Goal: Information Seeking & Learning: Learn about a topic

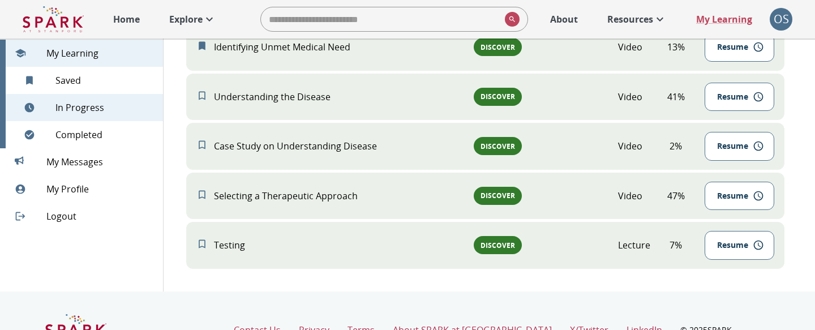
scroll to position [580, 0]
click at [568, 27] on link "About" at bounding box center [563, 19] width 39 height 25
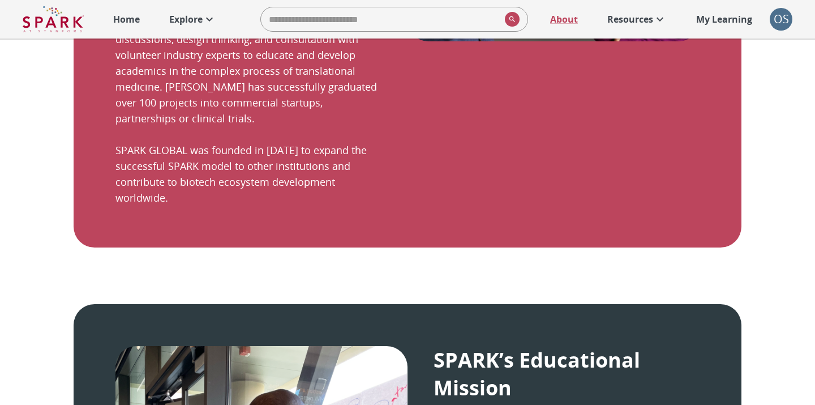
scroll to position [528, 0]
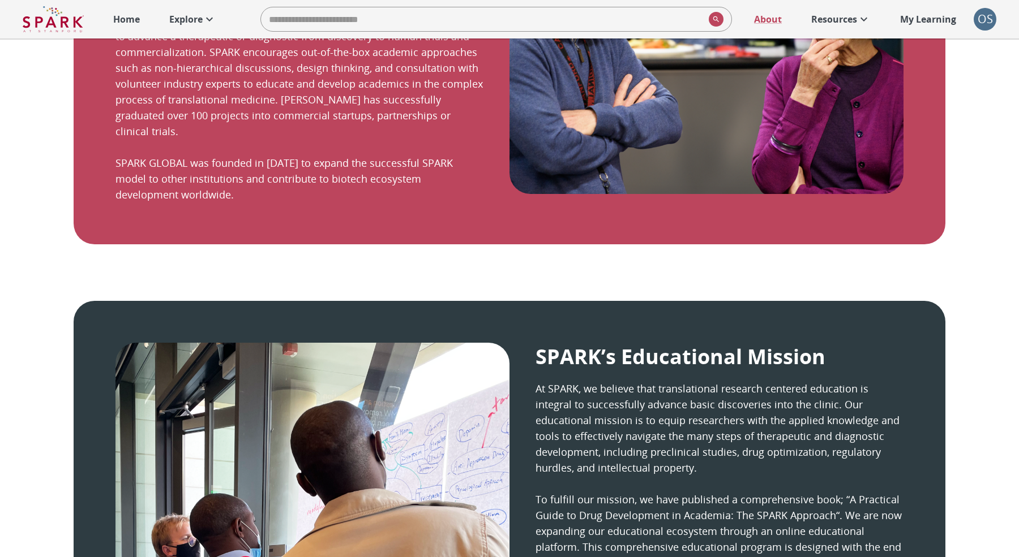
scroll to position [500, 0]
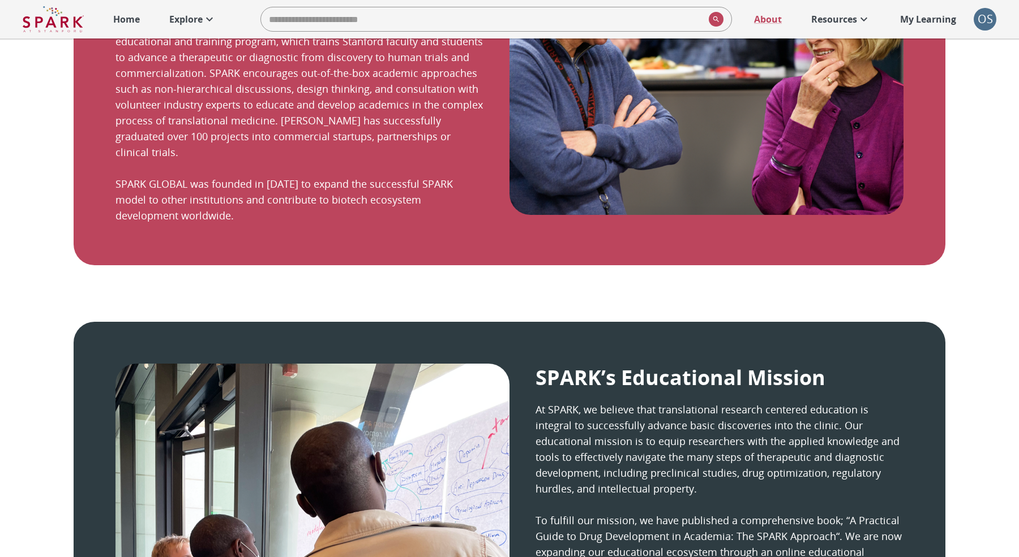
scroll to position [491, 0]
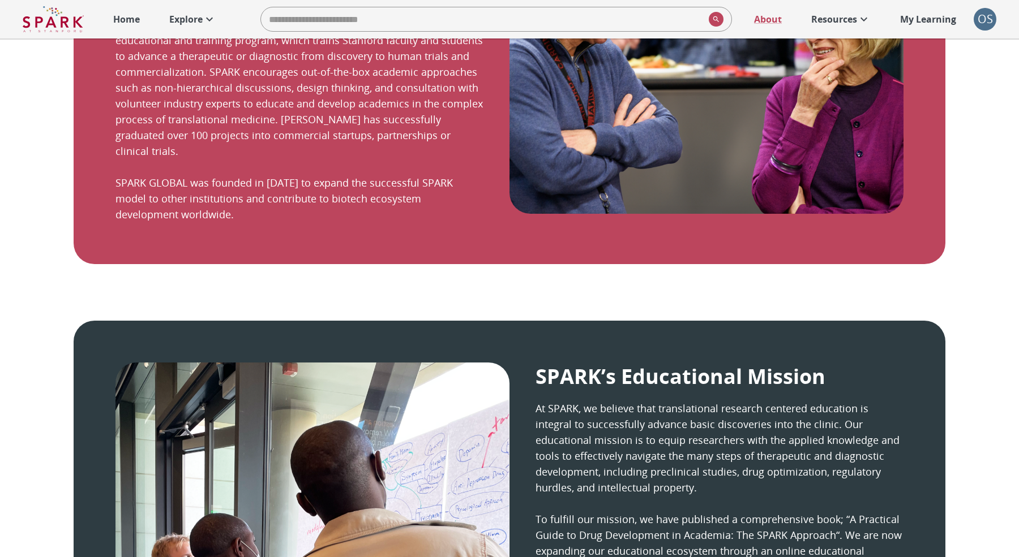
click at [916, 25] on p "My Learning" at bounding box center [928, 19] width 56 height 14
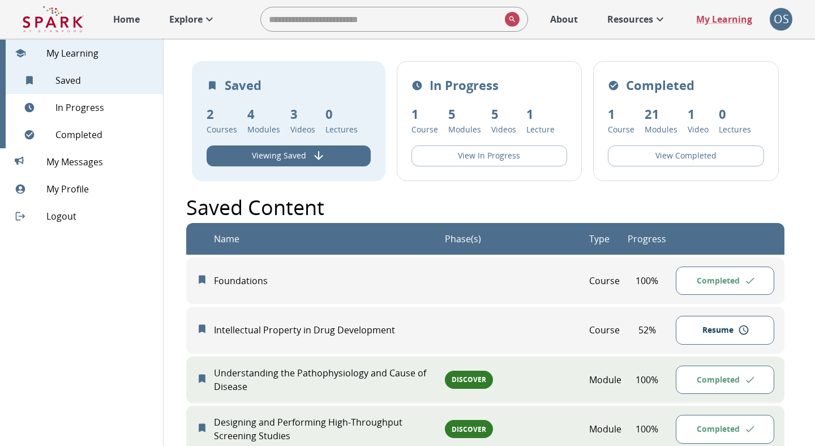
click at [381, 204] on div "Saved Content" at bounding box center [485, 207] width 598 height 31
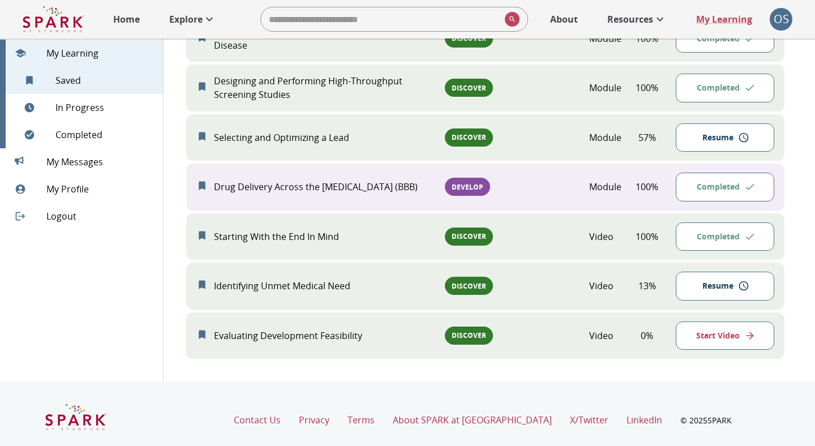
scroll to position [339, 0]
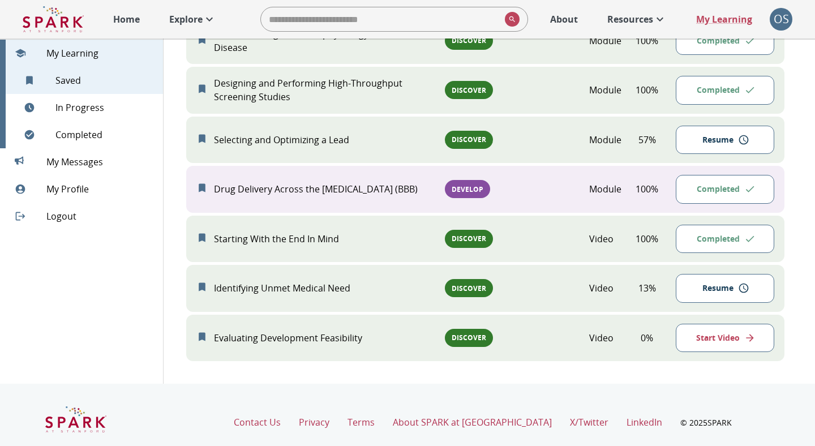
click at [505, 379] on div "Saved 2 Courses 4 Modules 3 Videos 0 Lectures Viewing Saved In Progress 1 Cours…" at bounding box center [485, 42] width 644 height 684
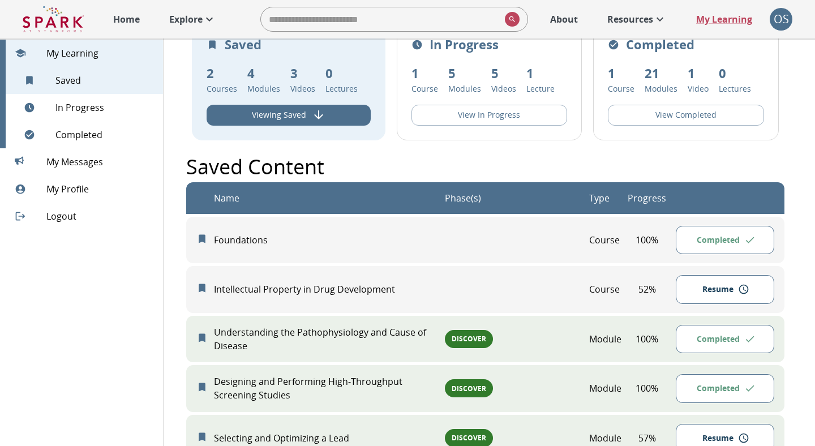
scroll to position [0, 0]
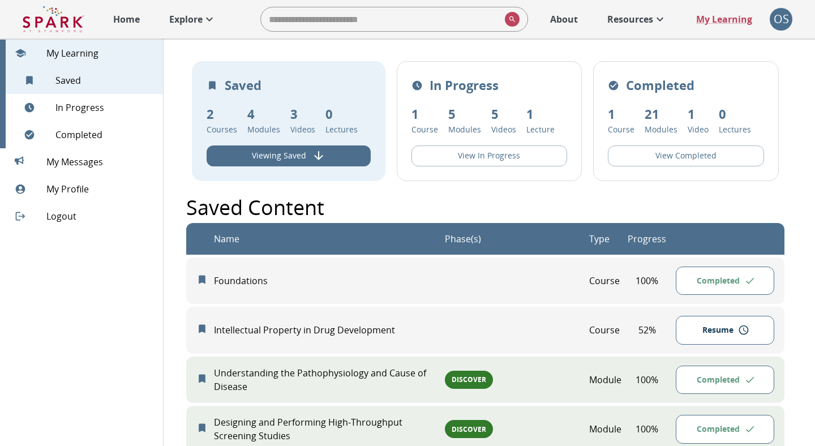
click at [517, 161] on button "View In Progress" at bounding box center [489, 155] width 156 height 21
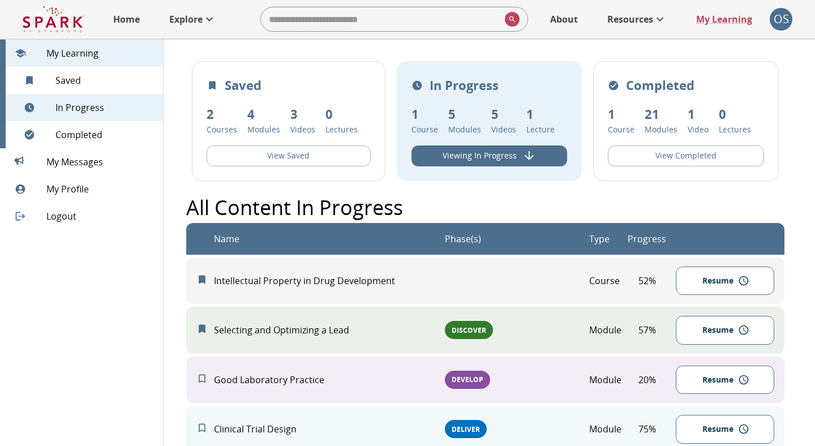
click at [663, 158] on button "View Completed" at bounding box center [686, 155] width 156 height 21
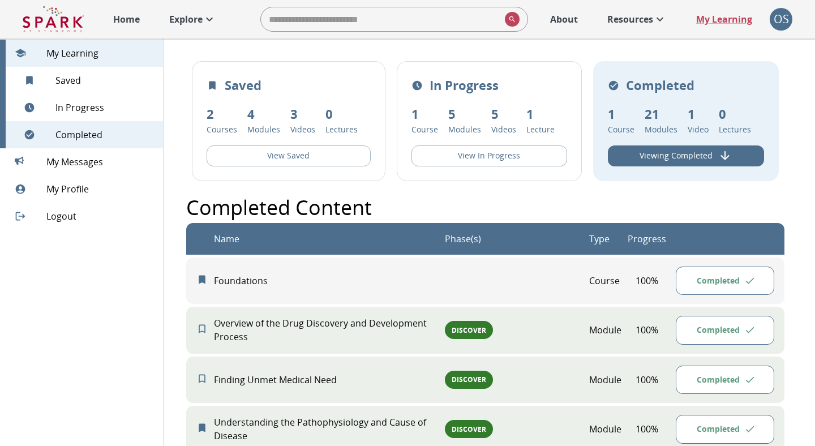
click at [304, 143] on div "Saved 2 Courses 4 Modules 3 Videos 0 Lectures View Saved" at bounding box center [289, 121] width 194 height 120
click at [310, 152] on button "View Saved" at bounding box center [289, 155] width 164 height 21
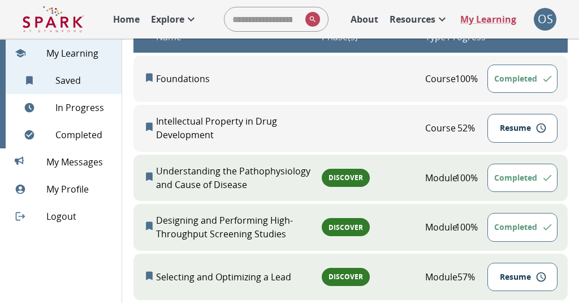
scroll to position [173, 0]
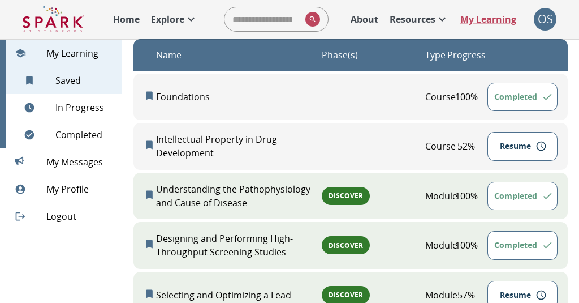
click at [179, 16] on p "Explore" at bounding box center [167, 19] width 33 height 14
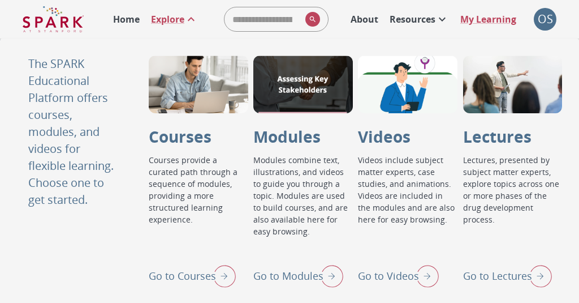
click at [314, 277] on p "Go to Modules" at bounding box center [289, 275] width 70 height 15
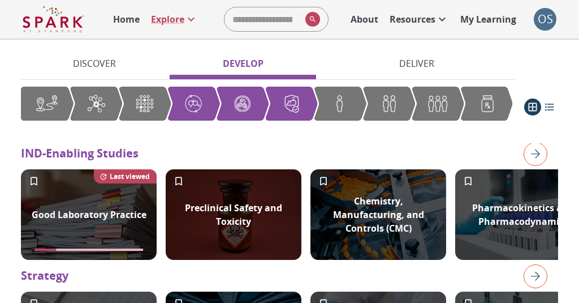
scroll to position [1089, 0]
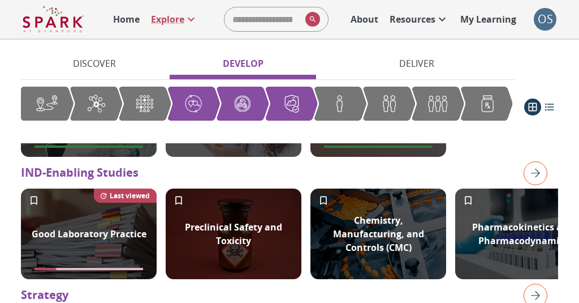
click at [178, 195] on icon "Add to My Learning" at bounding box center [178, 200] width 11 height 11
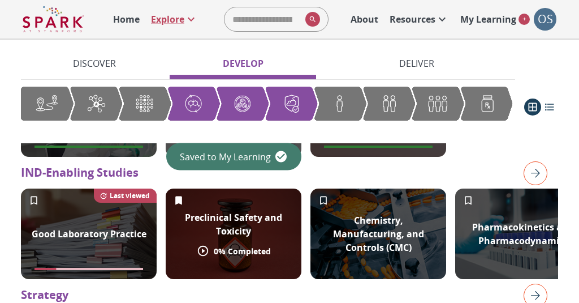
click at [323, 195] on icon "Add to My Learning" at bounding box center [323, 200] width 11 height 11
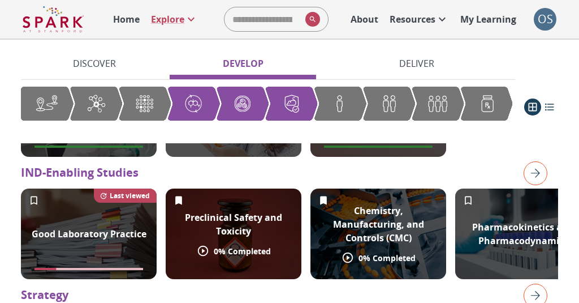
click at [496, 21] on p "My Learning" at bounding box center [489, 19] width 56 height 14
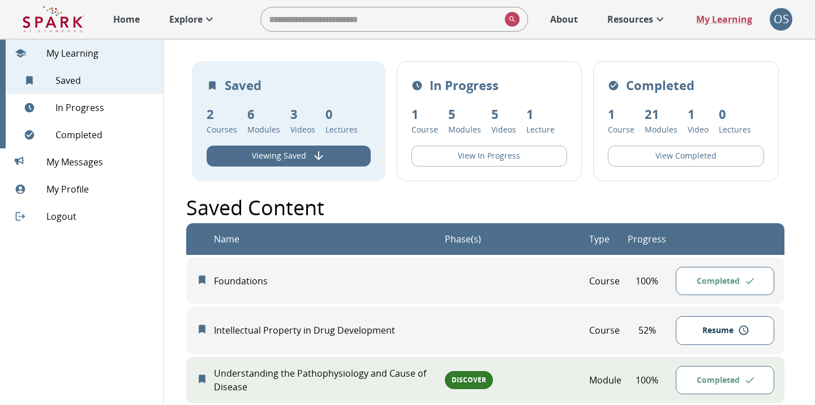
click at [565, 22] on p "About" at bounding box center [564, 19] width 28 height 14
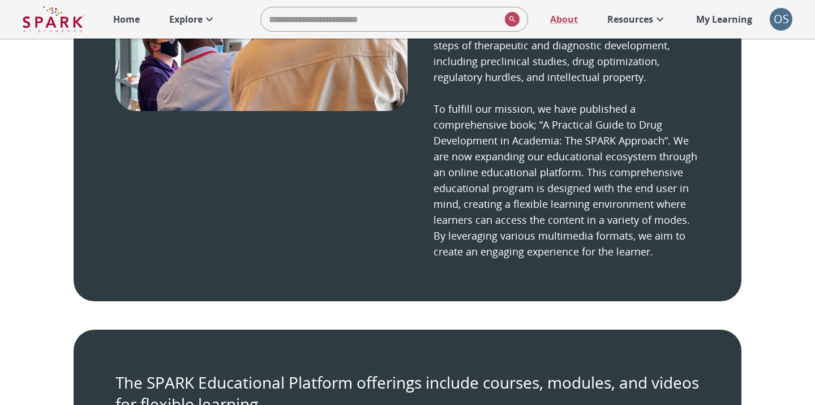
scroll to position [986, 0]
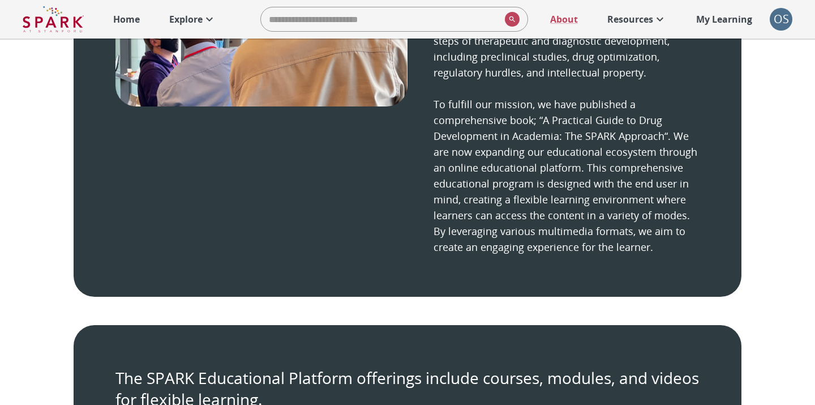
click at [194, 17] on p "Explore" at bounding box center [185, 19] width 33 height 14
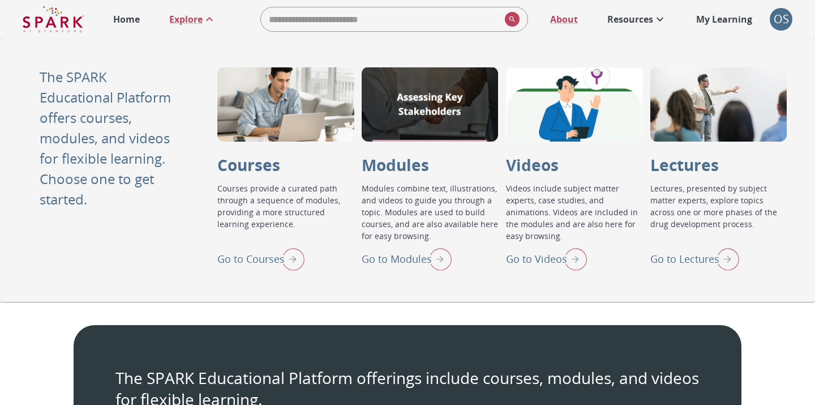
click at [273, 256] on p "Go to Courses" at bounding box center [250, 258] width 67 height 15
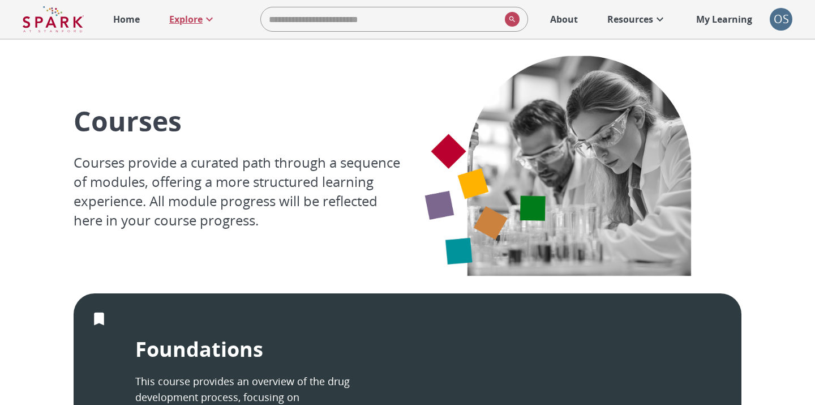
click at [203, 23] on icon at bounding box center [210, 19] width 14 height 14
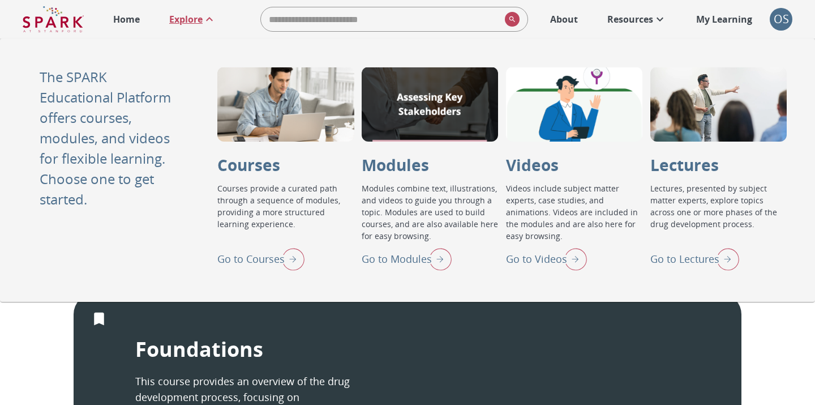
click at [664, 254] on p "Go to Lectures" at bounding box center [684, 258] width 69 height 15
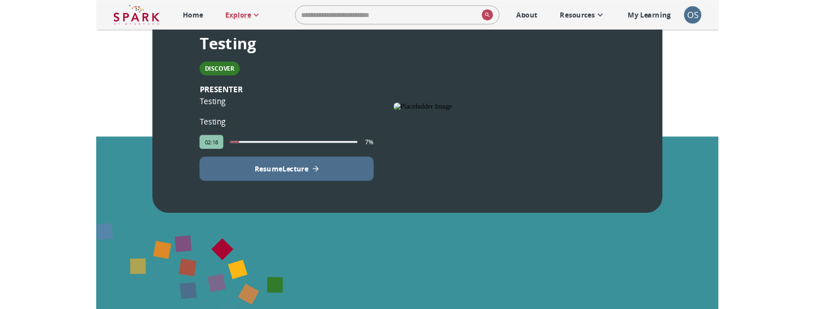
scroll to position [248, 0]
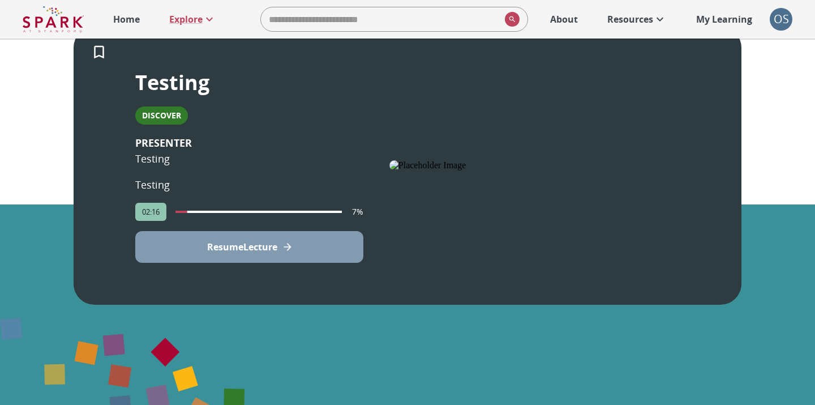
click at [256, 235] on button "Resume Lecture" at bounding box center [249, 247] width 228 height 32
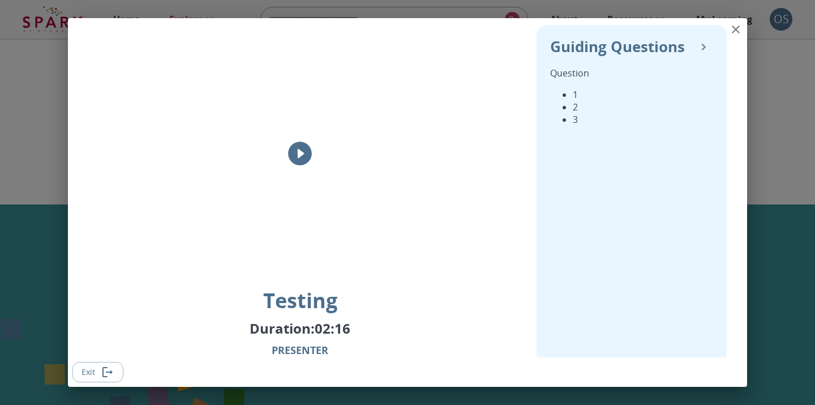
click at [302, 150] on icon "play" at bounding box center [300, 153] width 24 height 24
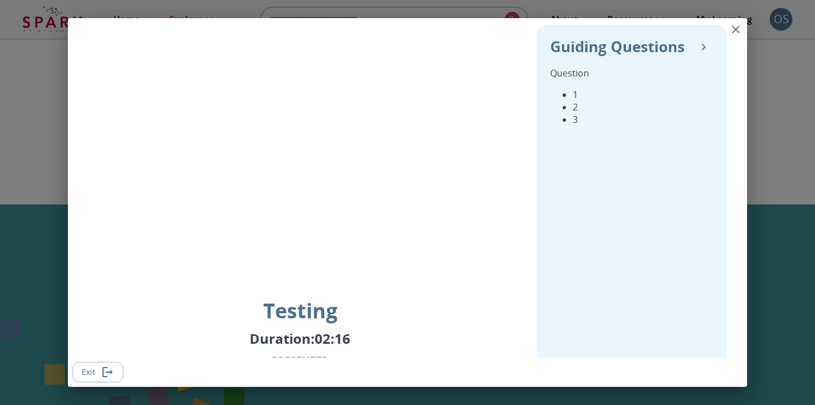
click at [729, 31] on icon "close" at bounding box center [736, 30] width 14 height 14
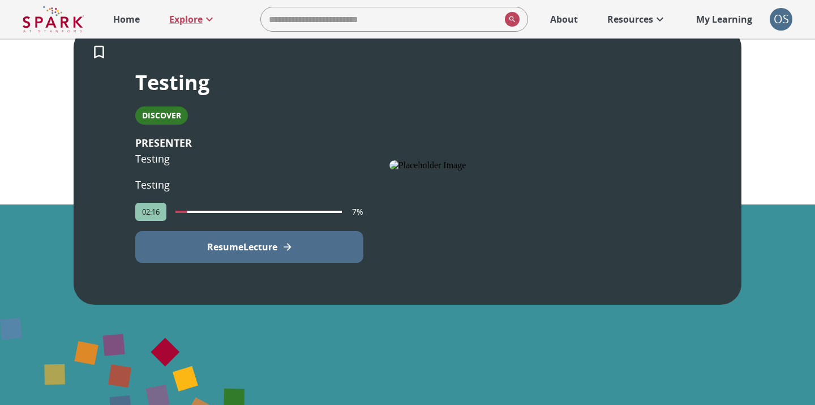
click at [299, 254] on button "Resume Lecture" at bounding box center [249, 247] width 228 height 32
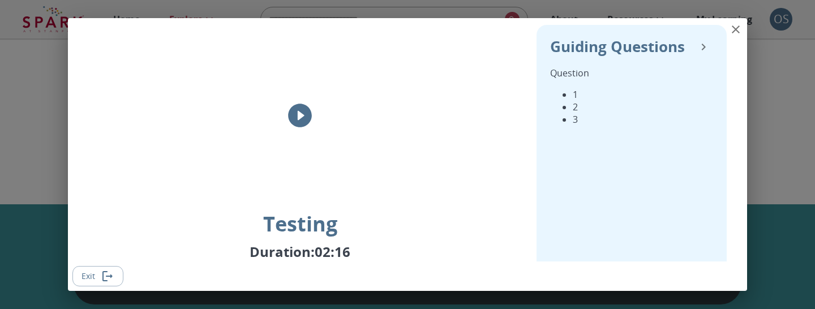
click at [307, 115] on icon "play" at bounding box center [300, 116] width 24 height 24
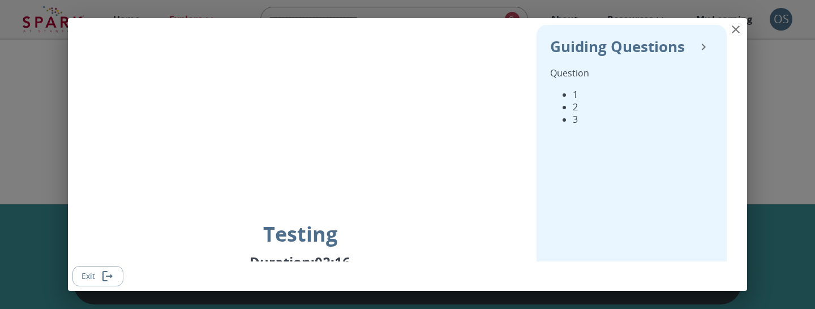
click at [111, 269] on icon "Exit" at bounding box center [108, 276] width 14 height 14
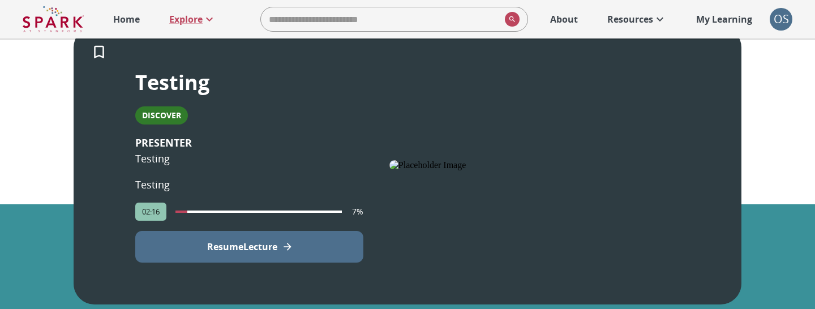
click at [248, 254] on button "Resume Lecture" at bounding box center [249, 247] width 228 height 32
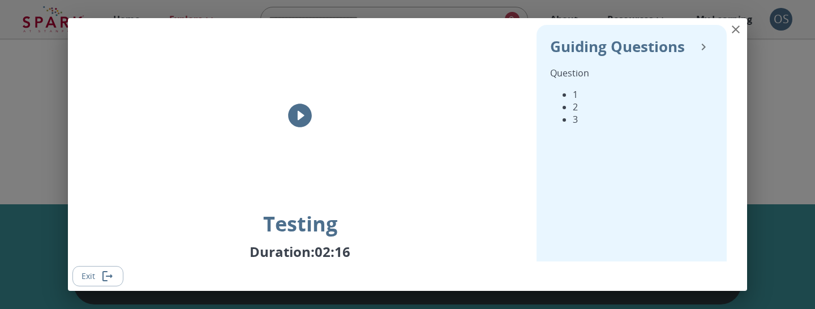
click at [299, 113] on icon "play" at bounding box center [300, 115] width 28 height 28
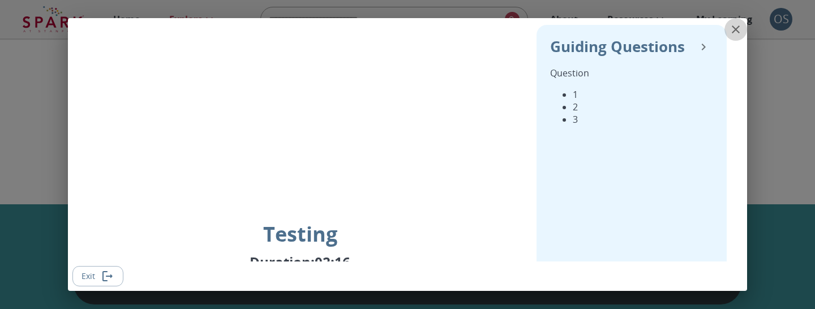
click at [741, 35] on icon "close" at bounding box center [736, 30] width 14 height 14
